Goal: Information Seeking & Learning: Learn about a topic

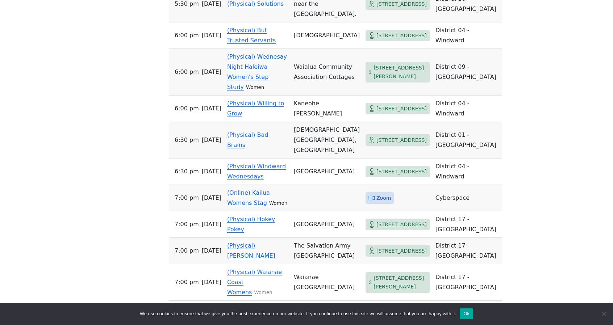
scroll to position [594, 0]
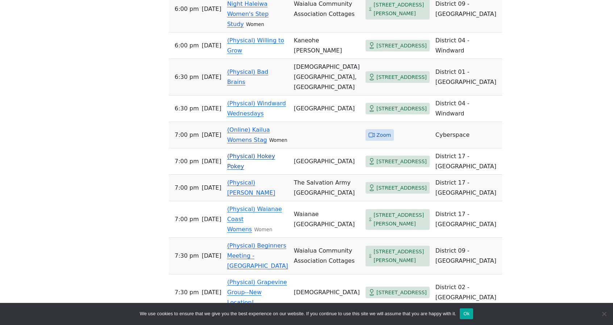
click at [254, 170] on link "(Physical) Hokey Pokey" at bounding box center [251, 161] width 48 height 17
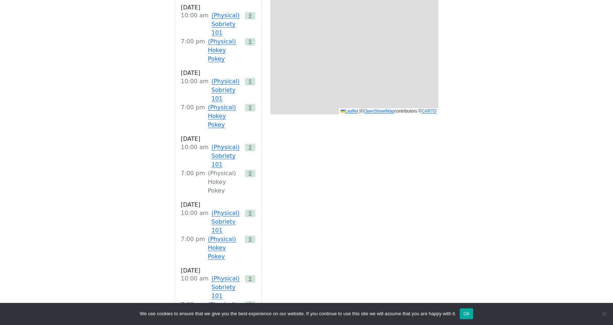
scroll to position [289, 0]
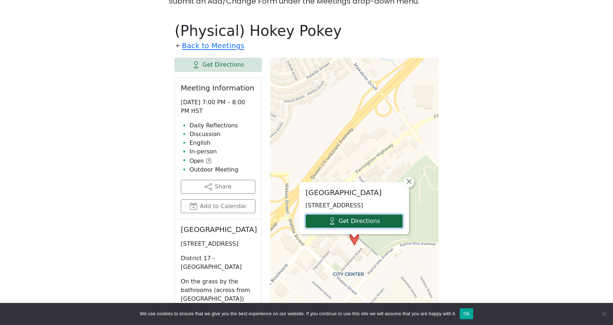
click at [353, 214] on link "Get Directions" at bounding box center [353, 221] width 97 height 14
click at [353, 201] on p "1020 Manawai St, Kapolei, HI 96707, USA" at bounding box center [353, 205] width 97 height 9
click at [353, 201] on p "[STREET_ADDRESS]" at bounding box center [353, 205] width 97 height 9
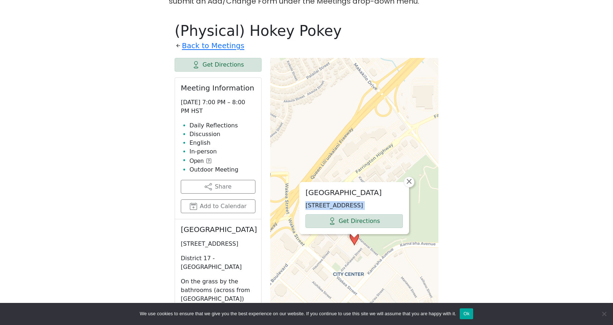
click at [353, 201] on p "[STREET_ADDRESS]" at bounding box center [353, 205] width 97 height 9
copy div "1020 Manawai St, Kapolei, HI 96707, USA Get Directions"
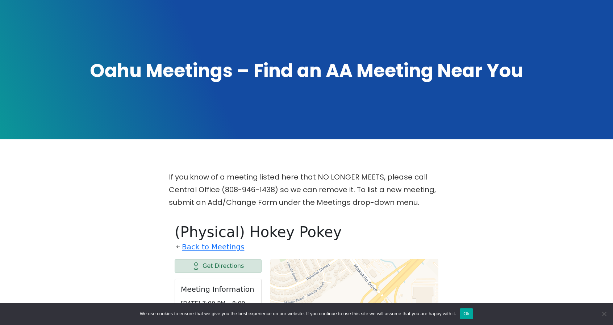
scroll to position [0, 0]
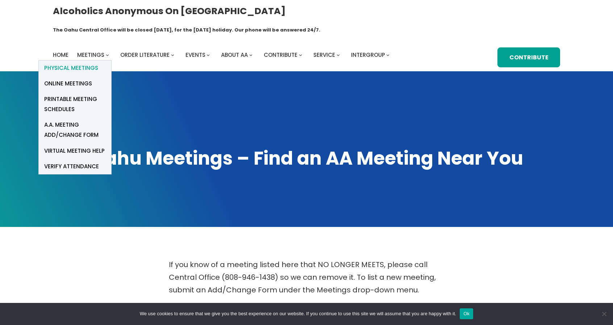
click at [87, 63] on span "Physical Meetings" at bounding box center [71, 68] width 54 height 10
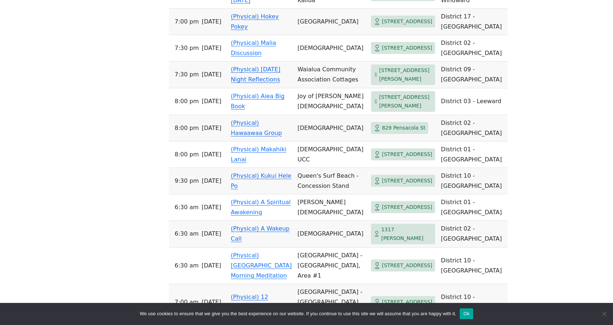
scroll to position [1695, 0]
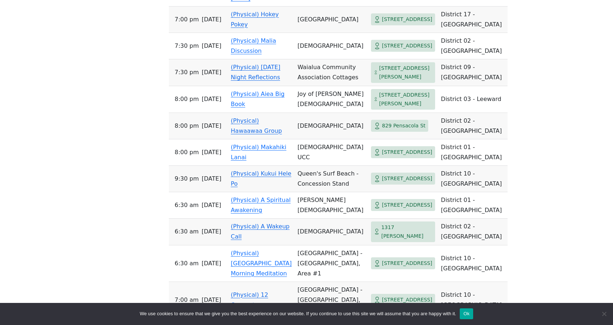
click at [241, 28] on link "(Physical) Hokey Pokey" at bounding box center [255, 19] width 48 height 17
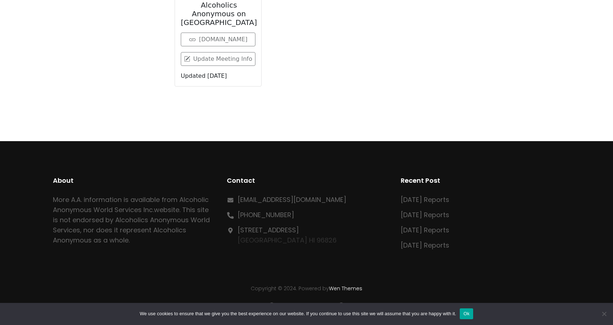
scroll to position [289, 0]
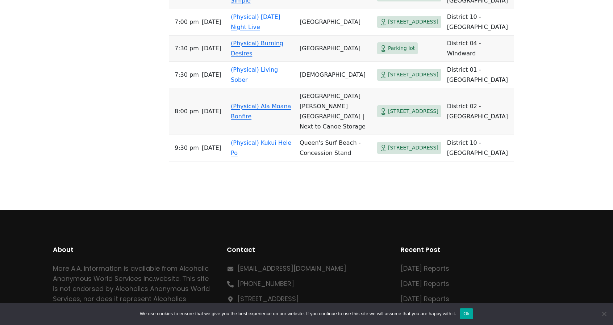
scroll to position [3527, 0]
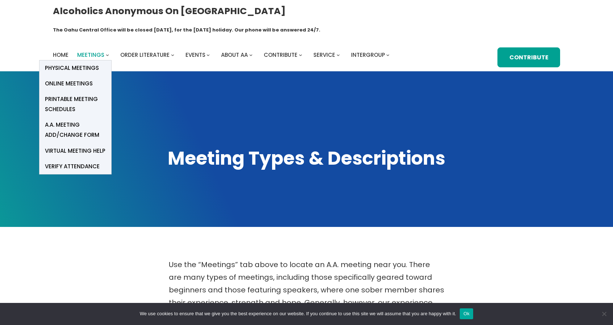
click at [96, 51] on span "Meetings" at bounding box center [90, 55] width 27 height 8
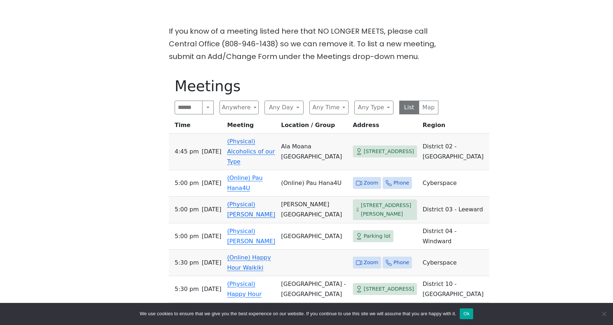
scroll to position [235, 0]
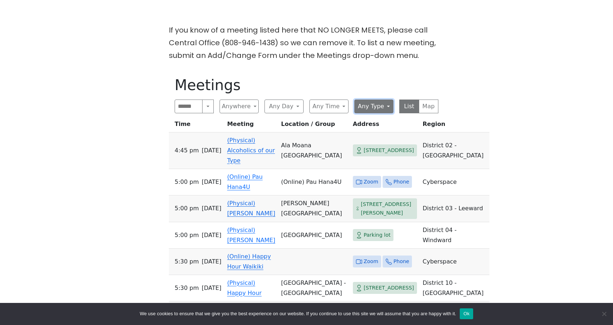
click at [377, 100] on button "Any Type" at bounding box center [373, 107] width 39 height 14
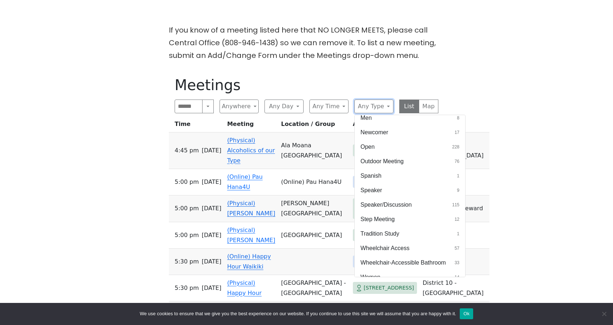
scroll to position [266, 0]
click at [392, 183] on button "Speaker 9" at bounding box center [409, 190] width 110 height 14
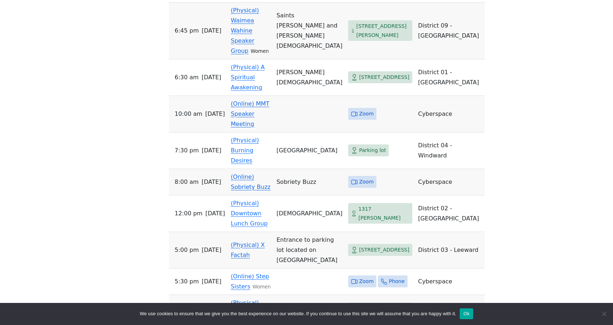
scroll to position [365, 0]
click at [372, 245] on span "[STREET_ADDRESS]" at bounding box center [384, 249] width 50 height 9
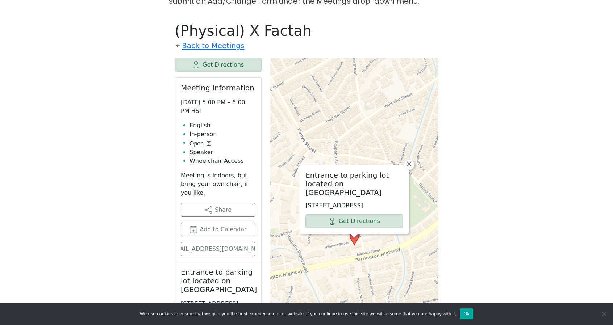
click at [372, 197] on div "Entrance to parking lot located on Hikimoe Street 94-830 Hikimoe St, Waipahu, H…" at bounding box center [353, 199] width 109 height 69
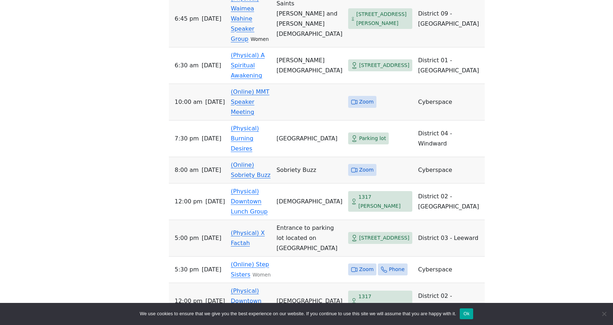
scroll to position [376, 0]
click at [247, 162] on link "(Online) Sobriety Buzz" at bounding box center [251, 170] width 40 height 17
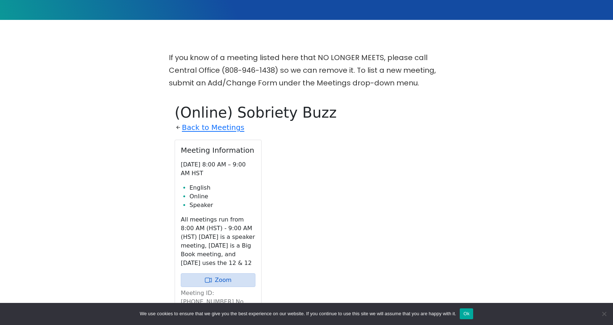
scroll to position [206, 0]
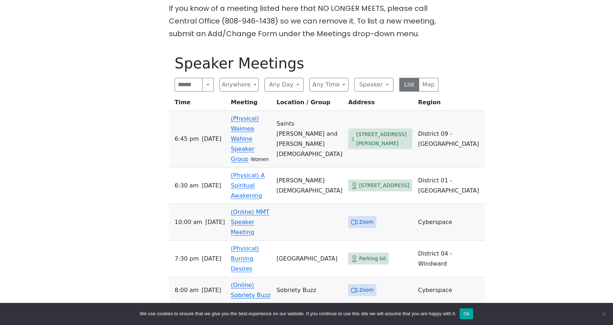
scroll to position [253, 0]
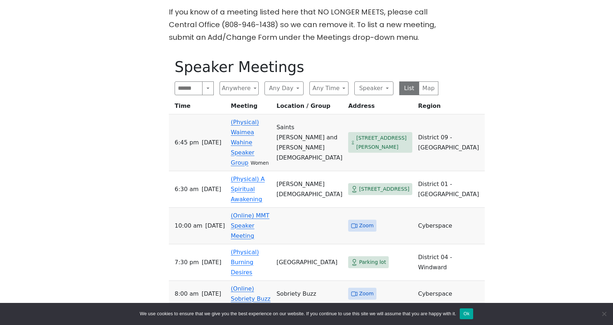
click at [211, 171] on td "6:30 AM Friday" at bounding box center [198, 189] width 59 height 37
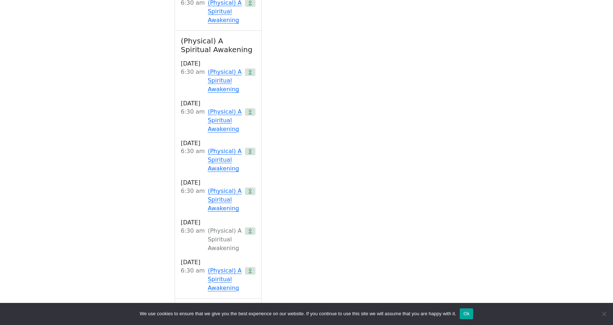
scroll to position [1034, 0]
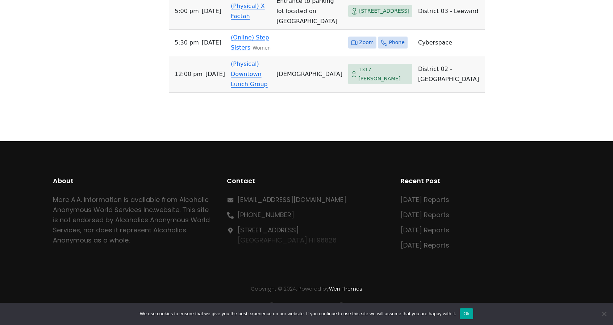
scroll to position [253, 0]
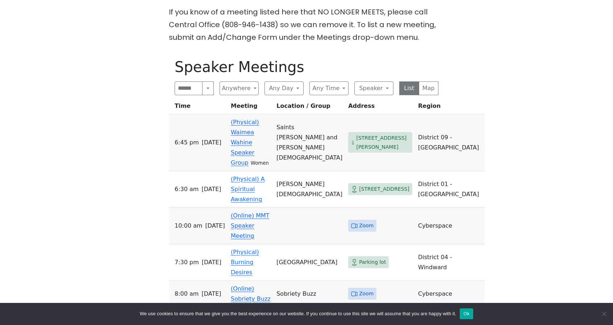
click at [264, 212] on link "(Online) MMT Speaker Meeting" at bounding box center [250, 225] width 39 height 27
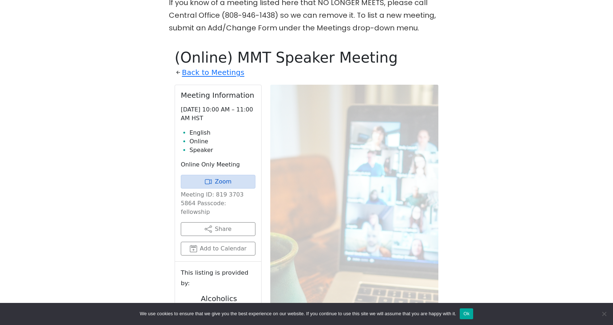
scroll to position [260, 0]
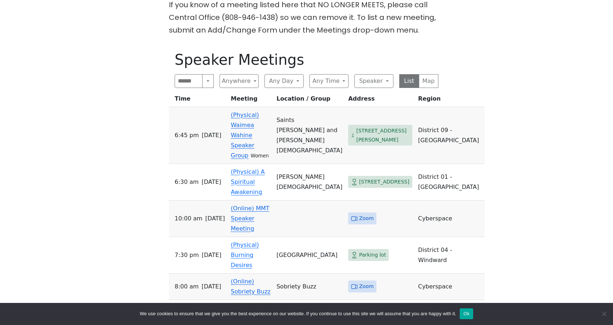
scroll to position [253, 0]
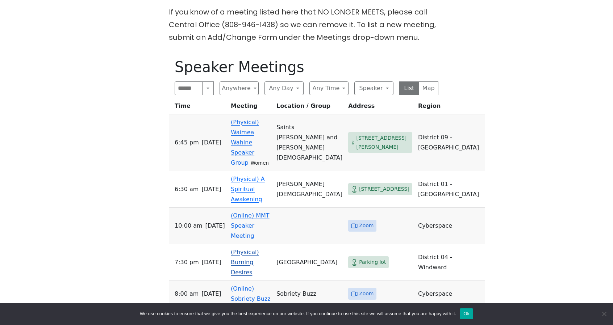
click at [247, 249] on link "(Physical) Burning Desires" at bounding box center [245, 262] width 28 height 27
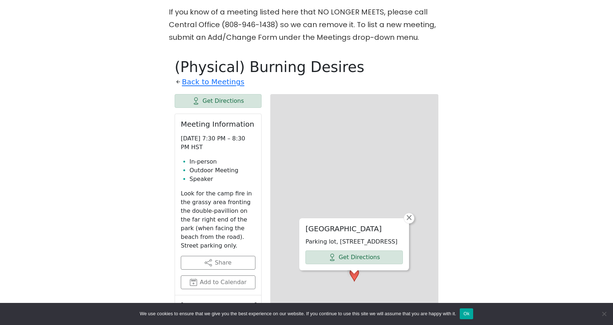
scroll to position [289, 0]
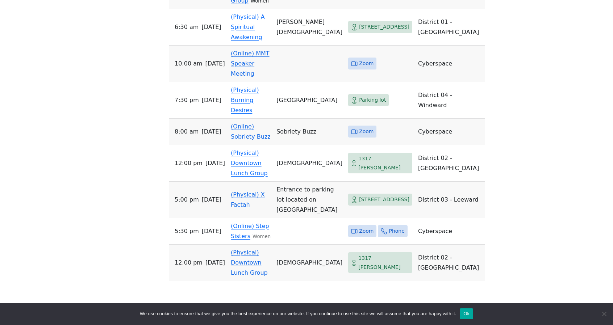
scroll to position [416, 0]
click at [468, 314] on button "Ok" at bounding box center [465, 313] width 13 height 11
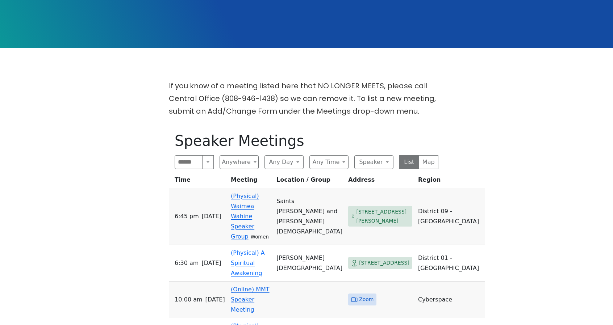
scroll to position [174, 0]
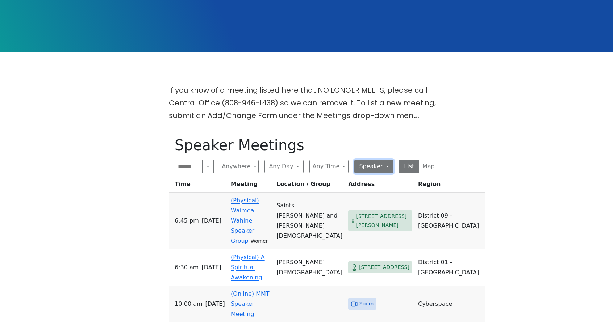
click at [378, 160] on button "Speaker" at bounding box center [373, 167] width 39 height 14
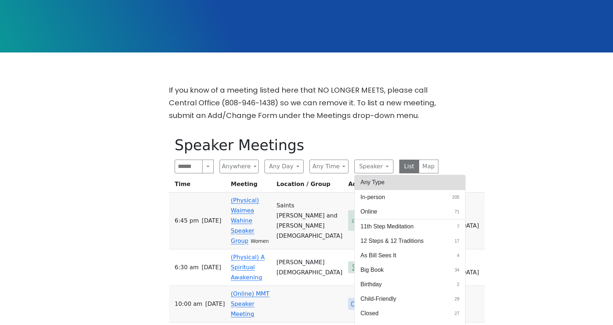
click at [382, 175] on button "Any Type" at bounding box center [409, 182] width 110 height 14
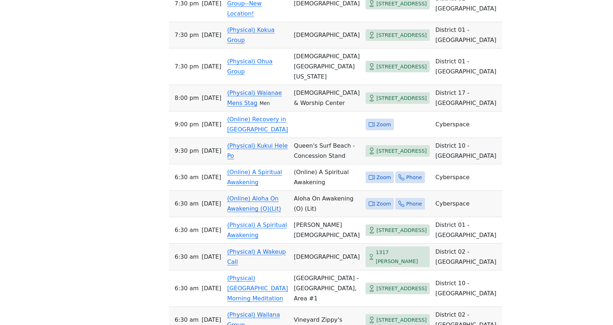
scroll to position [886, 0]
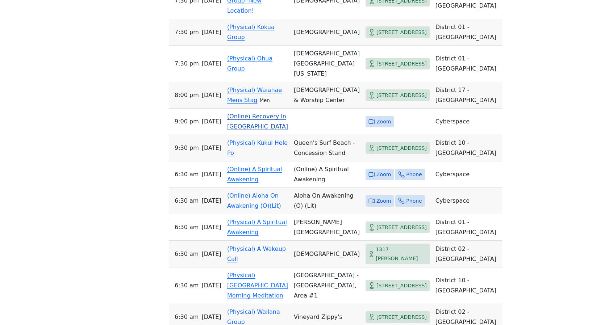
click at [264, 130] on link "(Online) Recovery in Da House" at bounding box center [257, 121] width 61 height 17
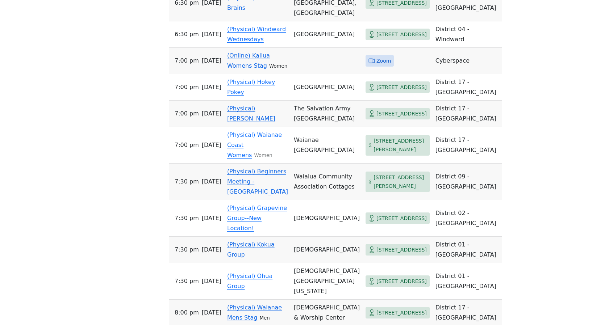
scroll to position [669, 0]
click at [261, 158] on link "(Physical) Waianae Coast Womens" at bounding box center [254, 144] width 55 height 27
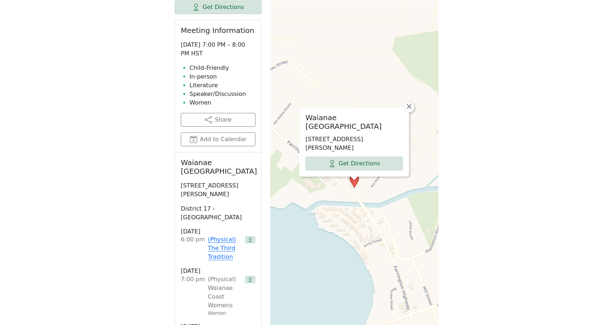
scroll to position [363, 0]
click at [218, 236] on link "(Physical) The Third Tradition" at bounding box center [225, 249] width 34 height 26
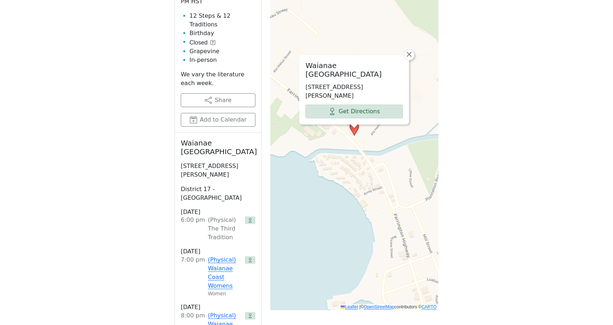
scroll to position [400, 0]
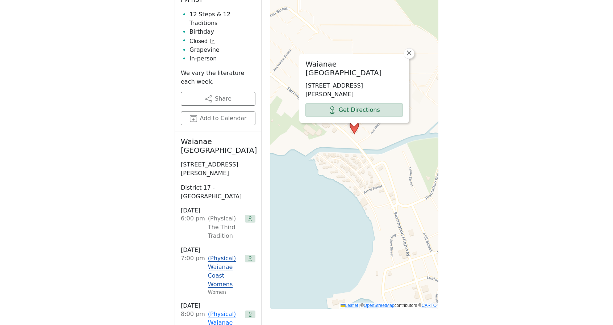
click at [228, 254] on link "(Physical) Waianae Coast Womens" at bounding box center [225, 271] width 34 height 35
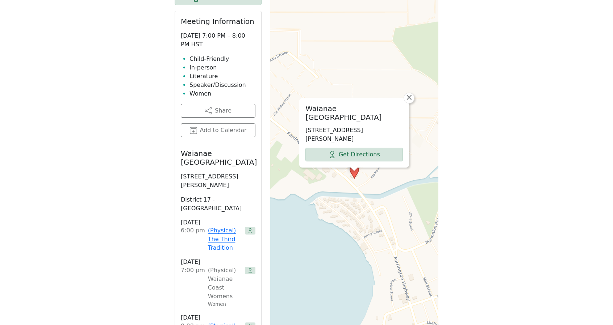
scroll to position [374, 0]
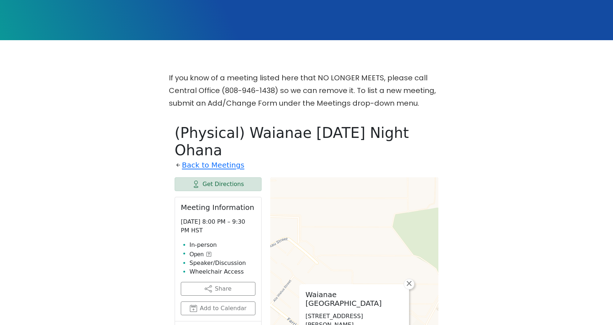
scroll to position [186, 0]
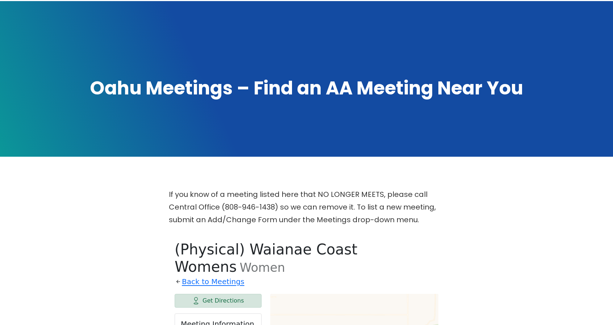
scroll to position [70, 0]
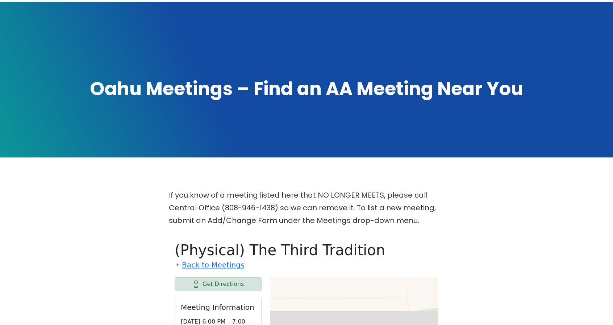
scroll to position [289, 0]
